Goal: Task Accomplishment & Management: Complete application form

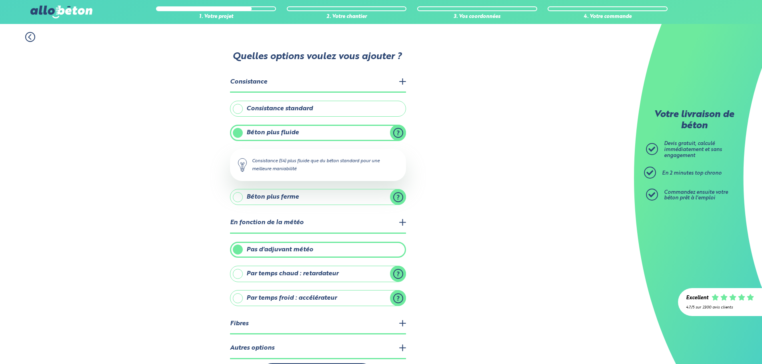
scroll to position [32, 0]
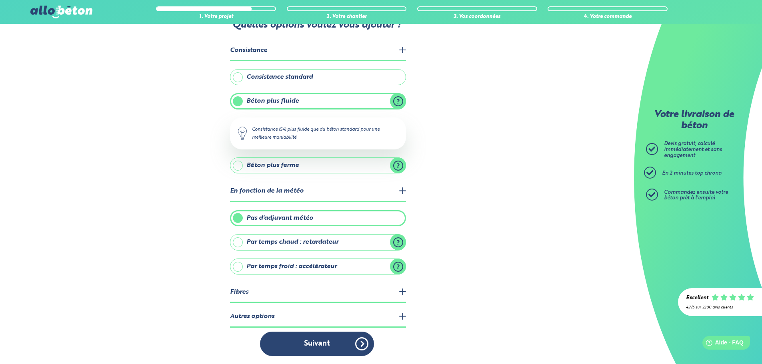
click at [310, 349] on button "Suivant" at bounding box center [317, 344] width 114 height 24
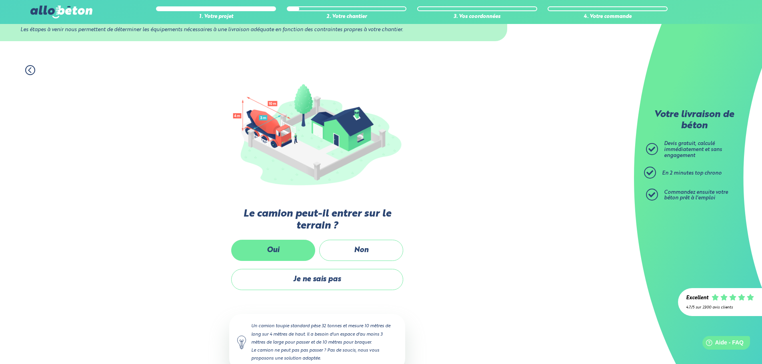
click at [286, 248] on label "Oui" at bounding box center [273, 250] width 84 height 21
click at [0, 0] on input "Oui" at bounding box center [0, 0] width 0 height 0
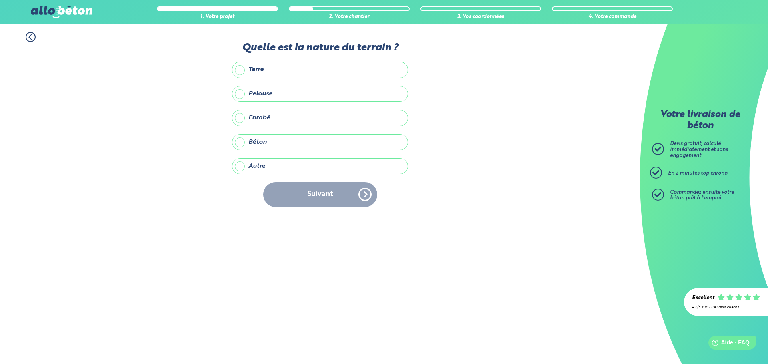
click at [292, 71] on label "Terre" at bounding box center [320, 70] width 176 height 16
click at [0, 0] on input "Terre" at bounding box center [0, 0] width 0 height 0
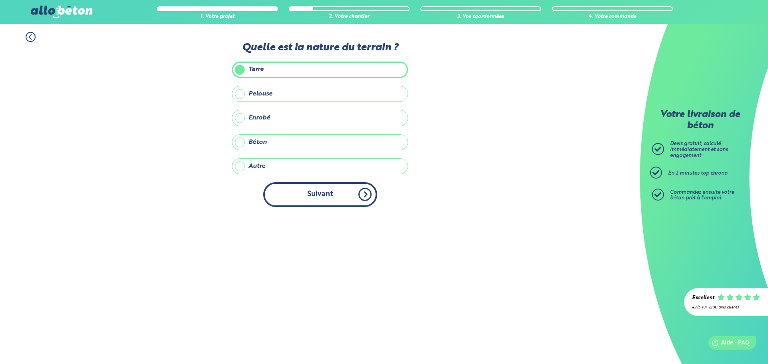
click at [332, 197] on button "Suivant" at bounding box center [320, 194] width 114 height 24
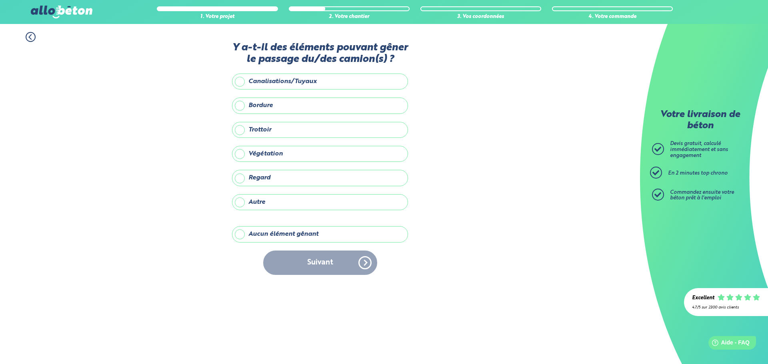
click at [307, 234] on label "Aucun élément gênant" at bounding box center [320, 234] width 176 height 16
click at [0, 0] on input "Aucun élément gênant" at bounding box center [0, 0] width 0 height 0
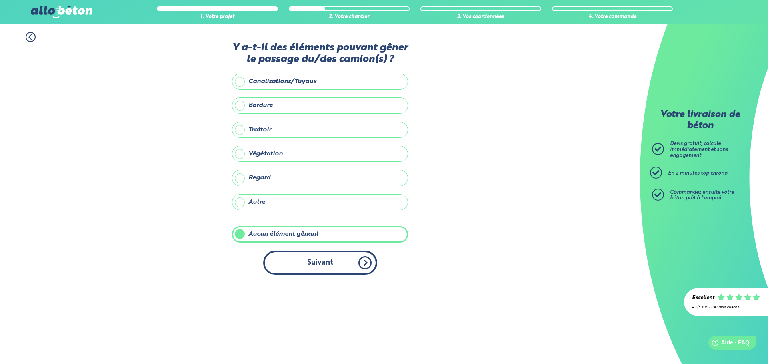
click at [315, 261] on button "Suivant" at bounding box center [320, 263] width 114 height 24
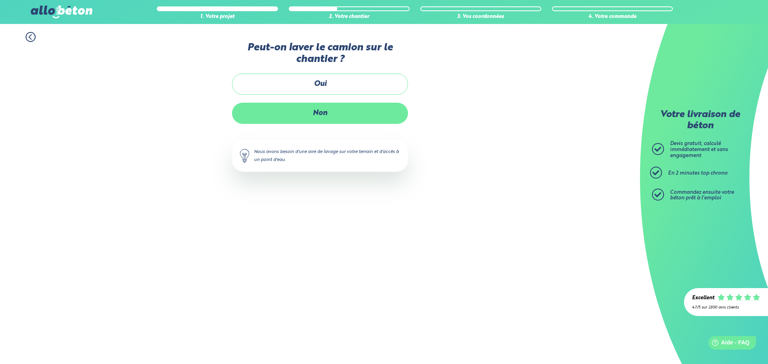
click at [336, 114] on label "Non" at bounding box center [320, 113] width 176 height 21
click at [0, 0] on input "Non" at bounding box center [0, 0] width 0 height 0
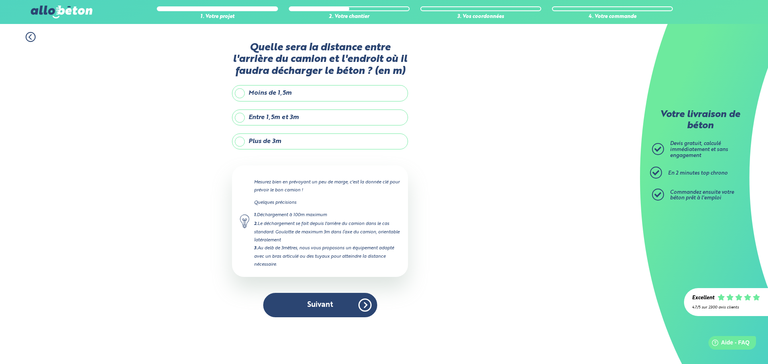
click at [241, 120] on label "Entre 1,5m et 3m" at bounding box center [320, 118] width 176 height 16
click at [0, 0] on input "Entre 1,5m et 3m" at bounding box center [0, 0] width 0 height 0
click at [241, 142] on label "Plus de 3m" at bounding box center [320, 142] width 176 height 16
click at [0, 0] on input "Plus de 3m" at bounding box center [0, 0] width 0 height 0
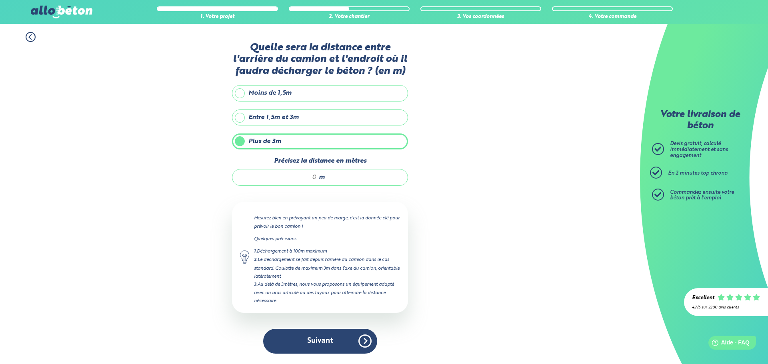
click at [307, 179] on input "Précisez la distance en mètres" at bounding box center [278, 178] width 76 height 8
type input "5"
click at [303, 342] on button "Suivant" at bounding box center [320, 341] width 114 height 24
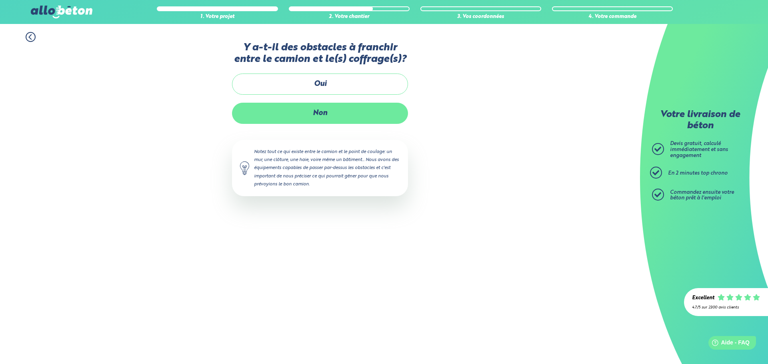
click at [336, 109] on label "Non" at bounding box center [320, 113] width 176 height 21
click at [0, 0] on input "Non" at bounding box center [0, 0] width 0 height 0
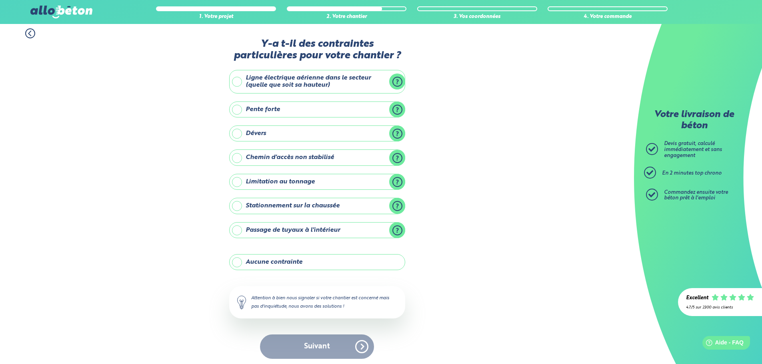
scroll to position [6, 0]
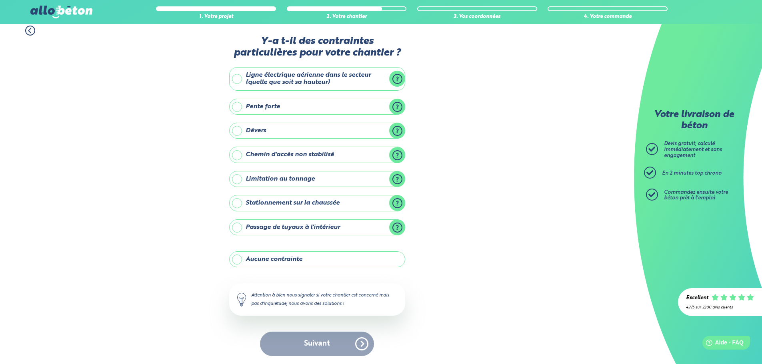
click at [236, 156] on label "Chemin d'accès non stabilisé" at bounding box center [317, 155] width 176 height 16
click at [0, 0] on input "Chemin d'accès non stabilisé" at bounding box center [0, 0] width 0 height 0
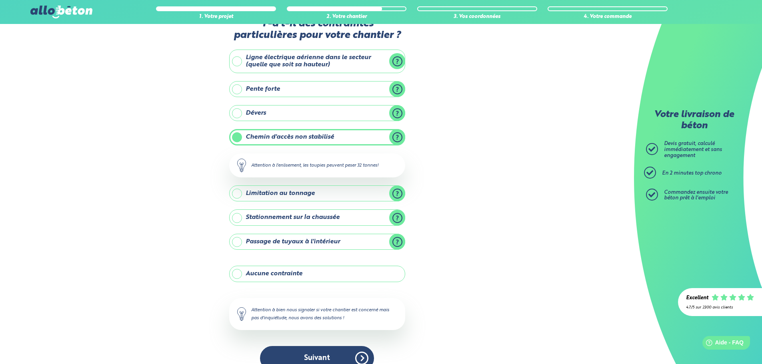
scroll to position [38, 0]
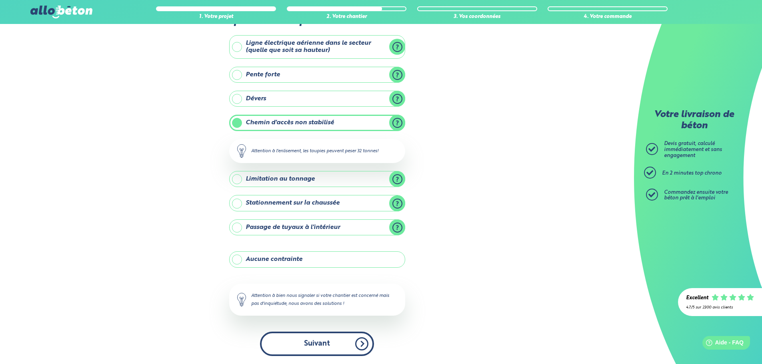
click at [324, 344] on button "Suivant" at bounding box center [317, 344] width 114 height 24
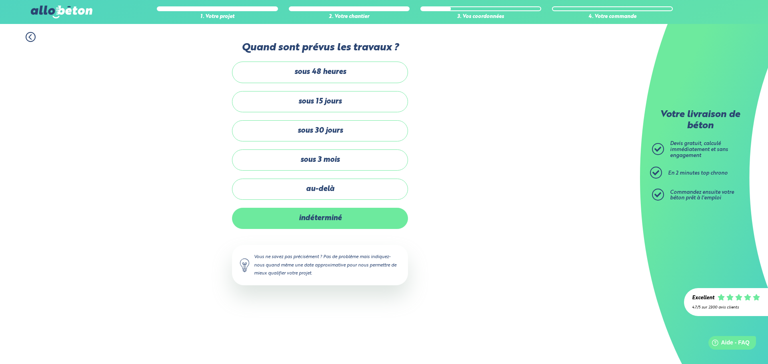
click at [336, 220] on label "indéterminé" at bounding box center [320, 218] width 176 height 21
click at [0, 0] on input "indéterminé" at bounding box center [0, 0] width 0 height 0
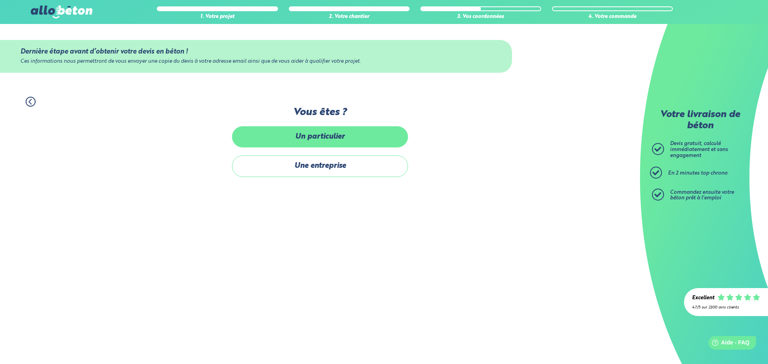
click at [334, 140] on label "Un particulier" at bounding box center [320, 136] width 176 height 21
click at [0, 0] on input "Un particulier" at bounding box center [0, 0] width 0 height 0
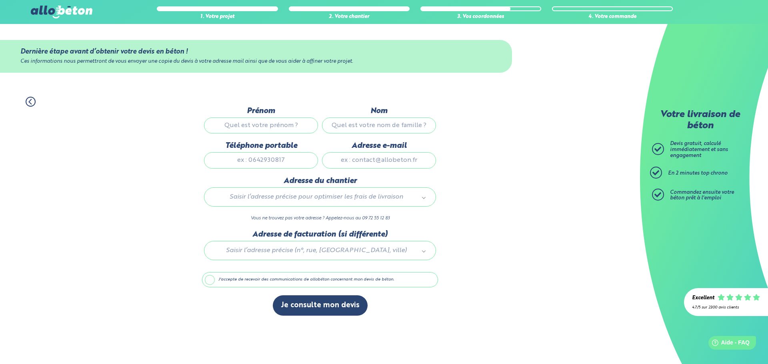
click at [300, 127] on input "Prénom" at bounding box center [261, 126] width 114 height 16
type input "[PERSON_NAME]"
type input "Toumpsin"
click at [356, 163] on input "Adresse e-mail" at bounding box center [379, 160] width 114 height 16
type input "[DOMAIN_NAME][EMAIL_ADDRESS][DOMAIN_NAME]"
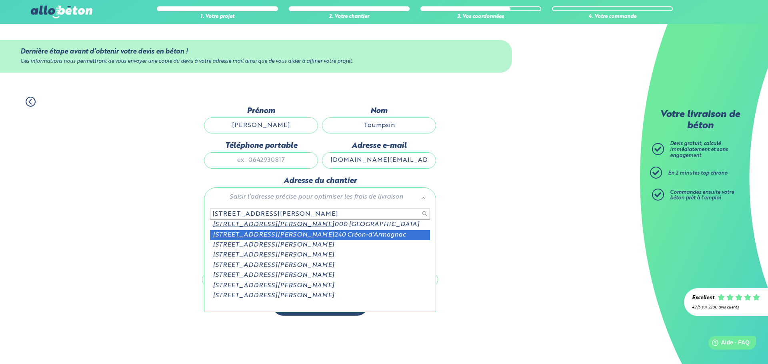
type input "[STREET_ADDRESS][PERSON_NAME]"
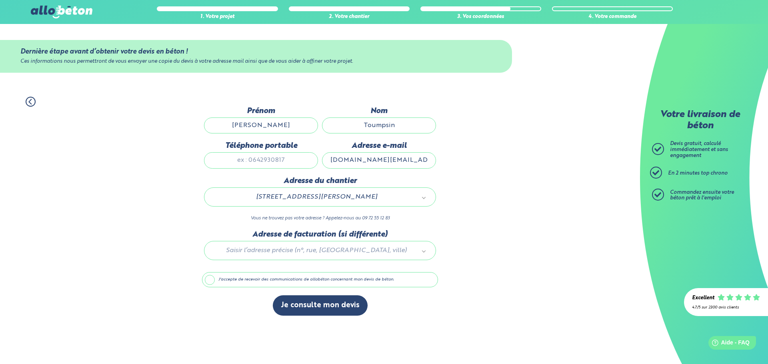
click at [245, 279] on label "J'accepte de recevoir des communications de allobéton concernant mon devis de b…" at bounding box center [320, 279] width 236 height 15
click at [0, 0] on input "J'accepte de recevoir des communications de allobéton concernant mon devis de b…" at bounding box center [0, 0] width 0 height 0
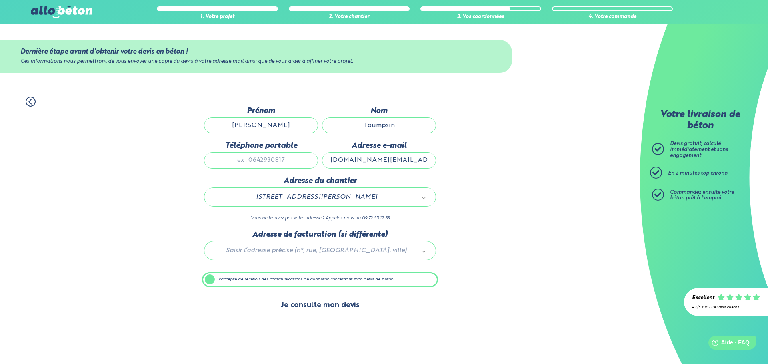
click at [302, 307] on button "Je consulte mon devis" at bounding box center [320, 306] width 95 height 20
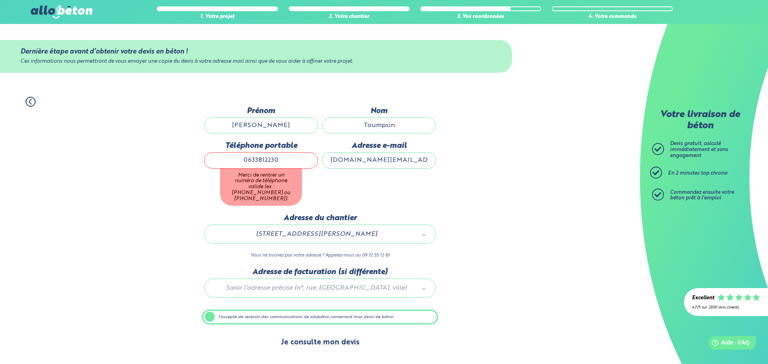
type input "0633812230"
click at [339, 342] on div "Accueil Livraison Béton Centrale béton à proximité Livraison béton [GEOGRAPHIC_…" at bounding box center [320, 194] width 640 height 340
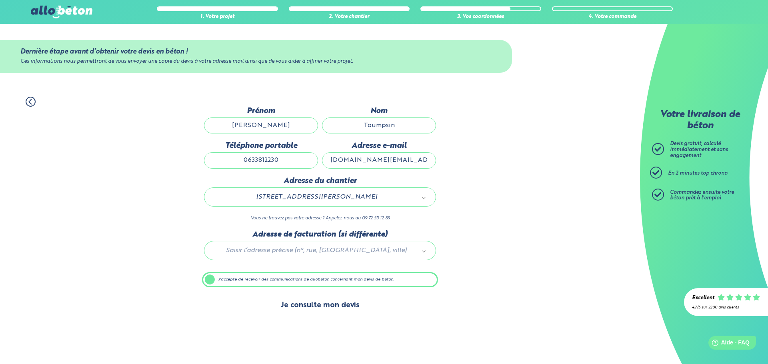
click at [336, 305] on button "Je consulte mon devis" at bounding box center [320, 306] width 95 height 20
